Goal: Check status: Check status

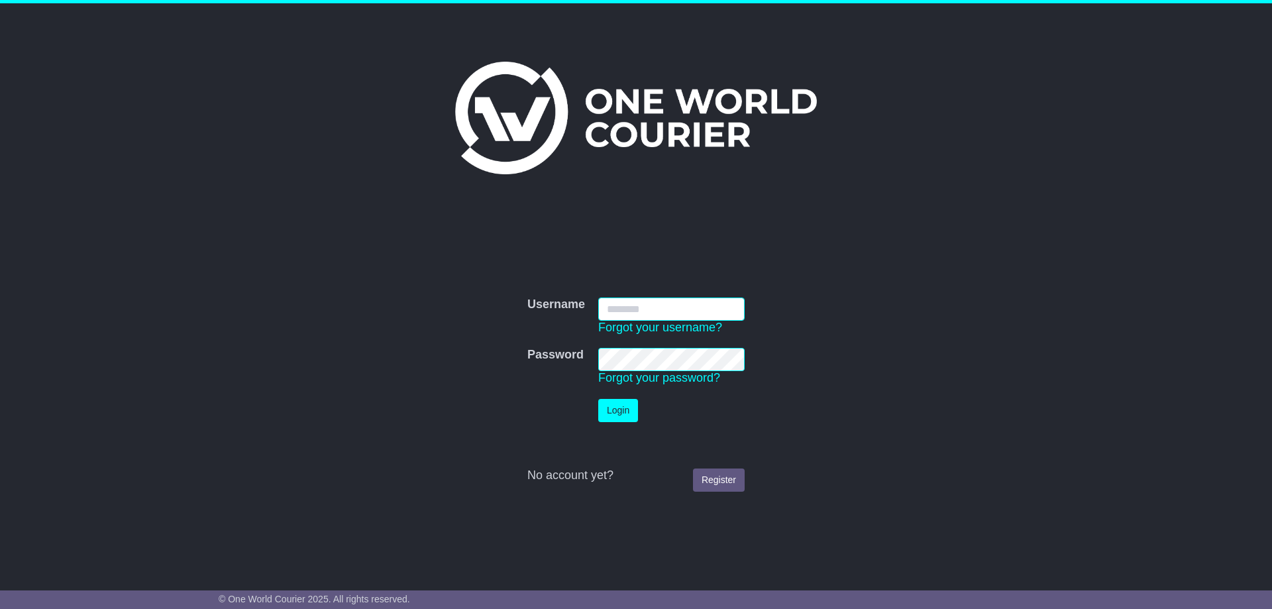
type input "**********"
click at [621, 410] on button "Login" at bounding box center [618, 410] width 40 height 23
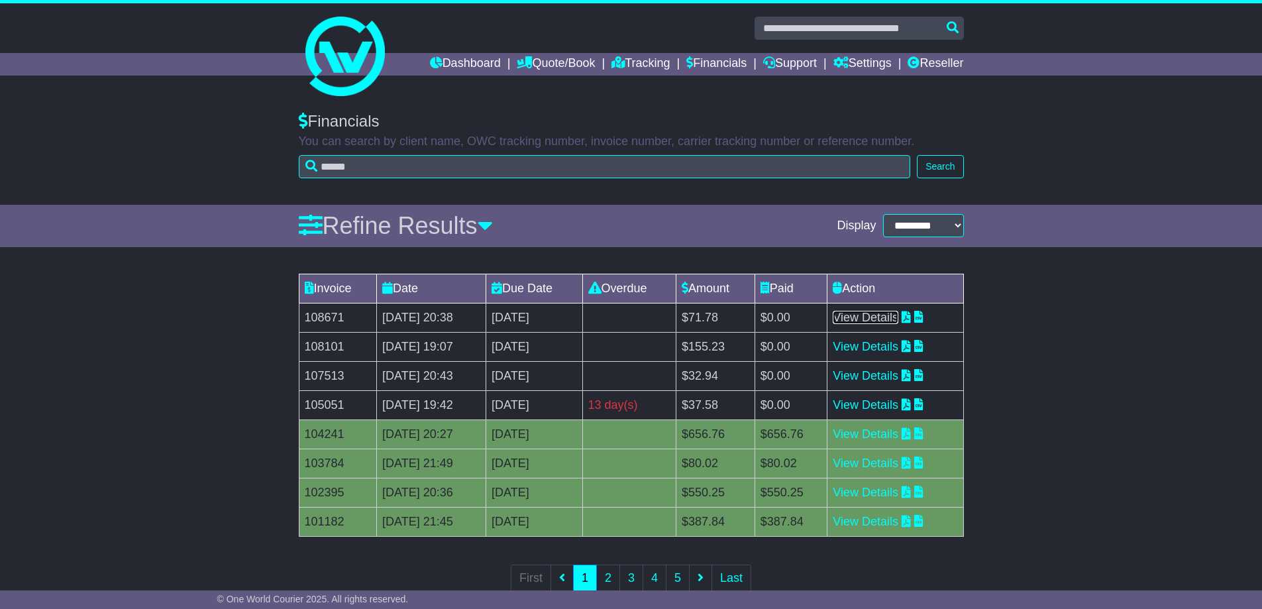
click at [898, 317] on link "View Details" at bounding box center [866, 317] width 66 height 13
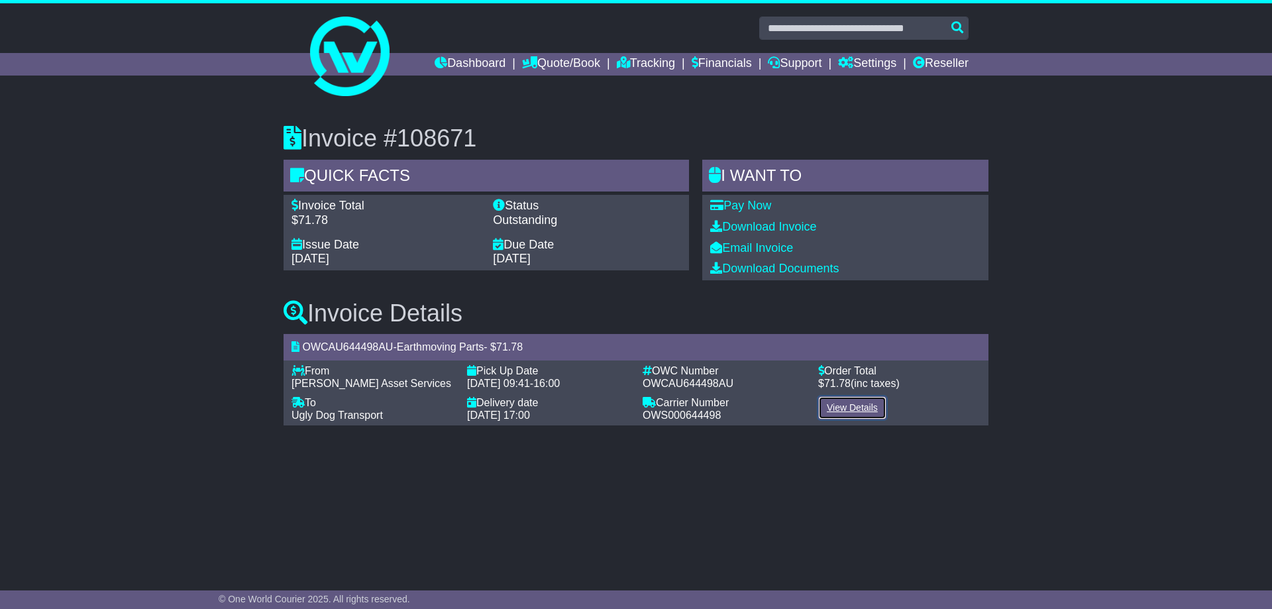
click at [833, 407] on link "View Details" at bounding box center [852, 407] width 68 height 23
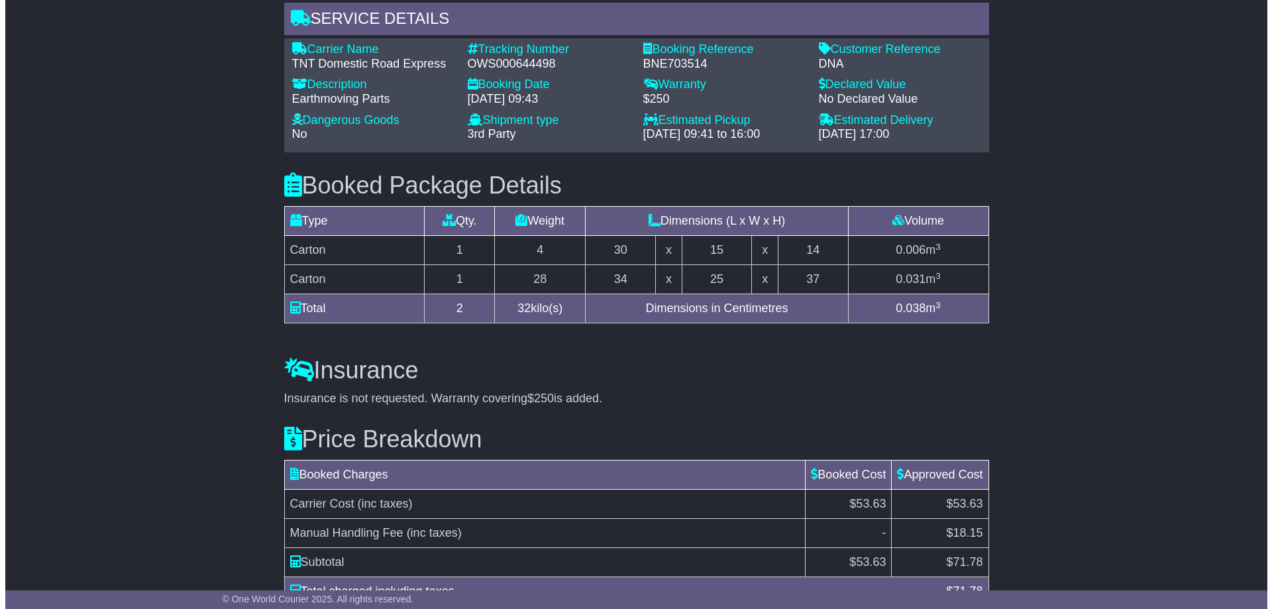
scroll to position [1101, 0]
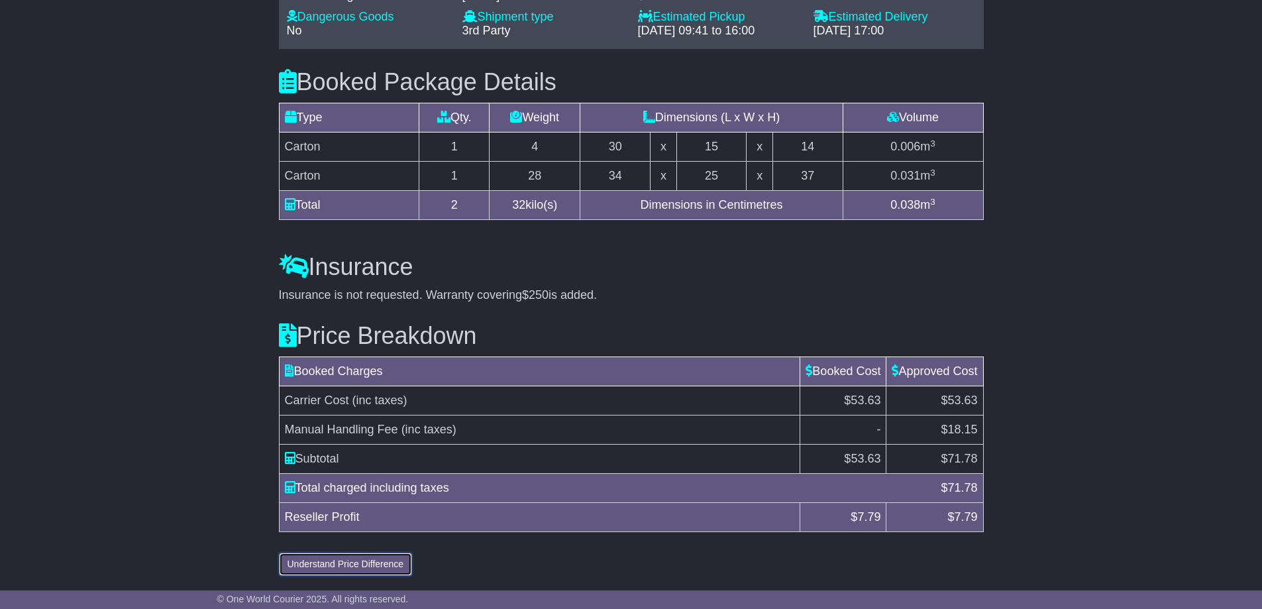
click at [346, 565] on button "Understand Price Difference" at bounding box center [346, 564] width 134 height 23
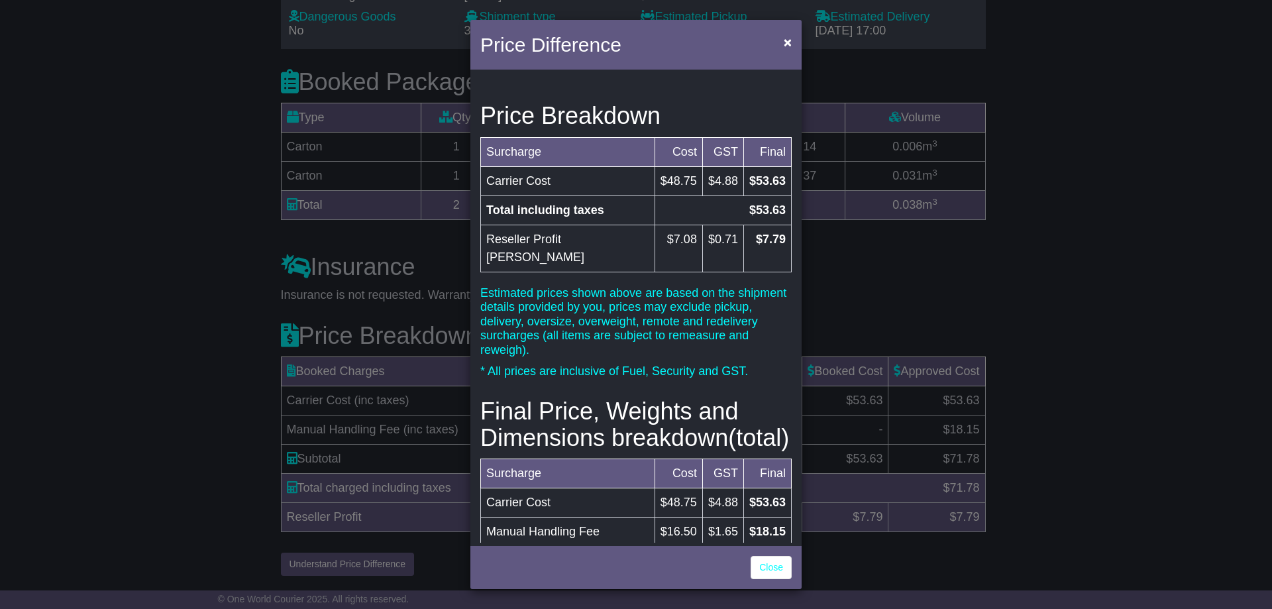
scroll to position [133, 0]
